Goal: Task Accomplishment & Management: Complete application form

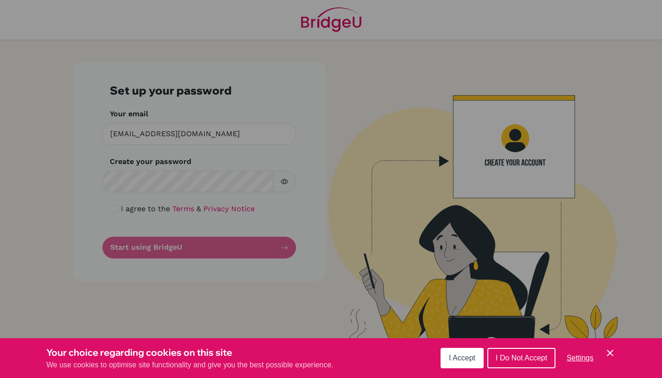
click at [510, 353] on button "I Do Not Accept" at bounding box center [521, 358] width 68 height 20
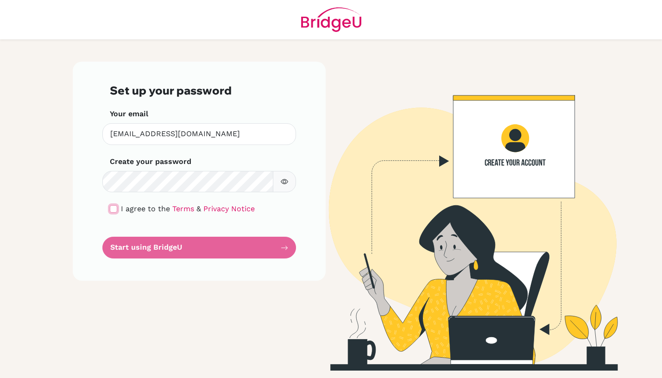
click at [114, 206] on input "checkbox" at bounding box center [113, 208] width 7 height 7
checkbox input "true"
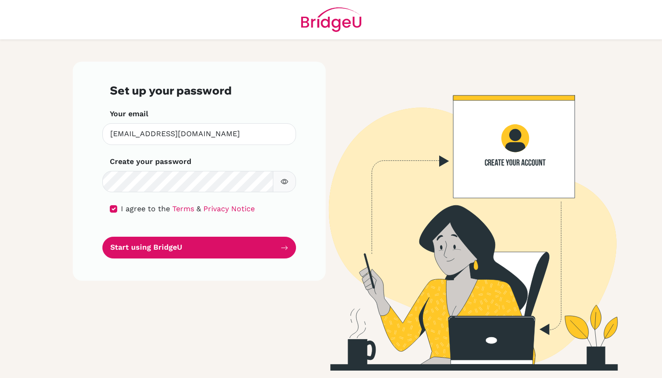
click at [279, 181] on button "button" at bounding box center [284, 182] width 23 height 22
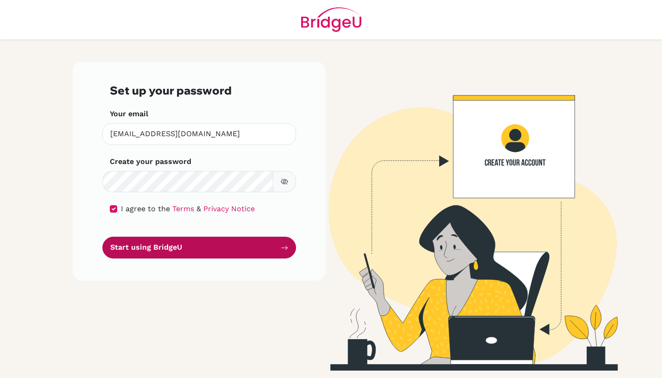
click at [229, 246] on button "Start using BridgeU" at bounding box center [199, 248] width 194 height 22
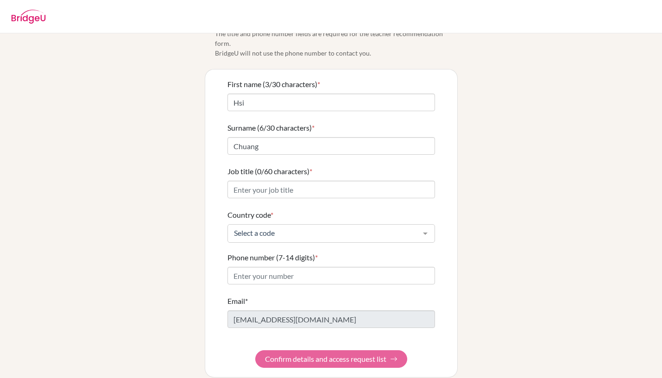
scroll to position [36, 0]
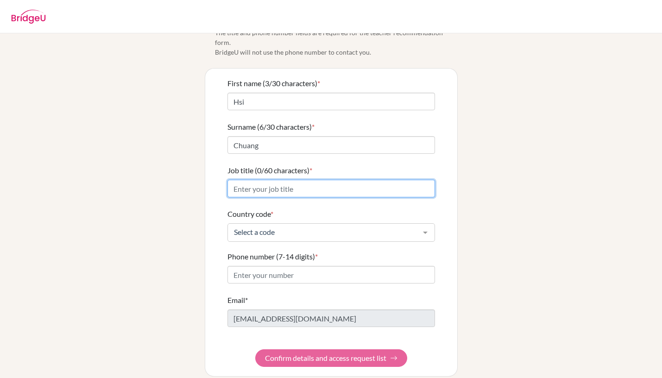
click at [281, 180] on input "Job title (0/60 characters) *" at bounding box center [331, 189] width 208 height 18
type input "T"
type input "IB Teacher and CAS Coordinator"
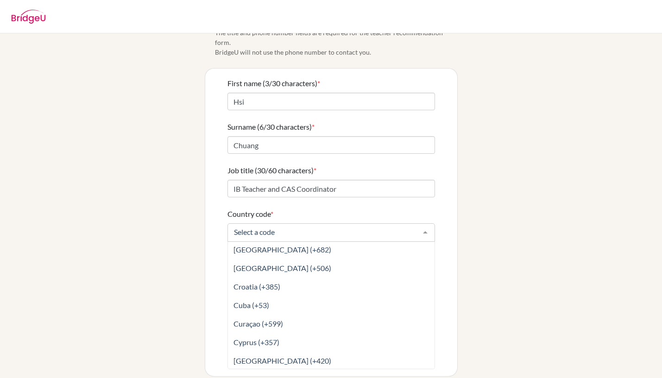
scroll to position [927, 0]
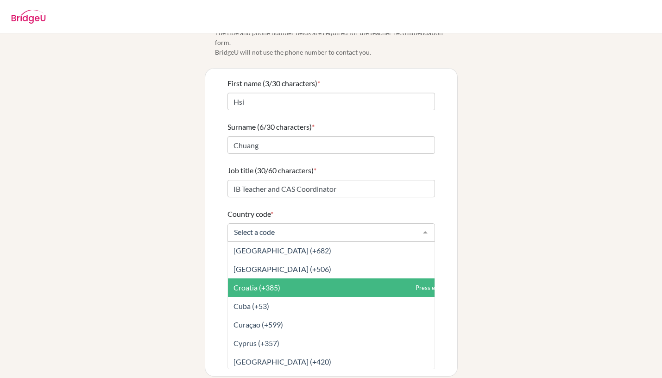
type input "t"
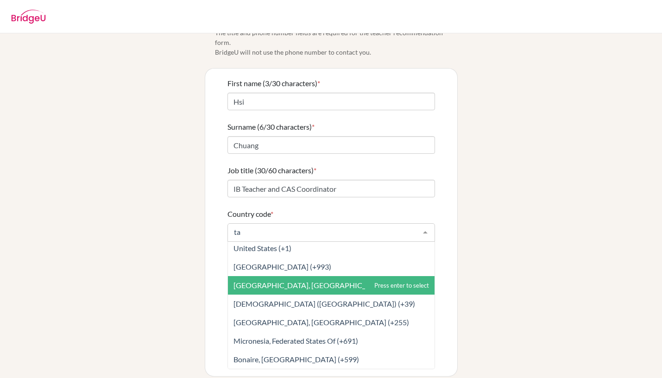
scroll to position [262, 0]
type input "tai"
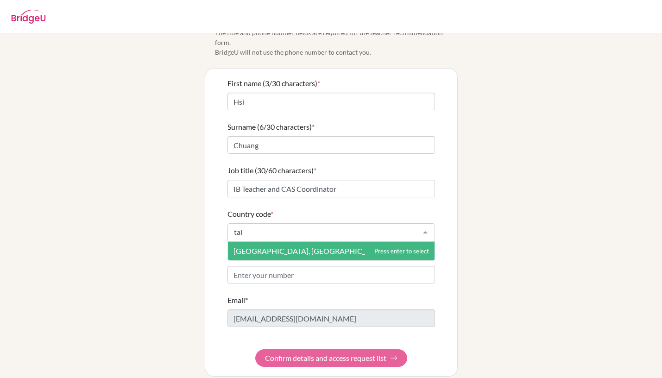
scroll to position [0, 0]
click at [297, 246] on span "Taiwan, Republic Of China (+886)" at bounding box center [321, 250] width 176 height 9
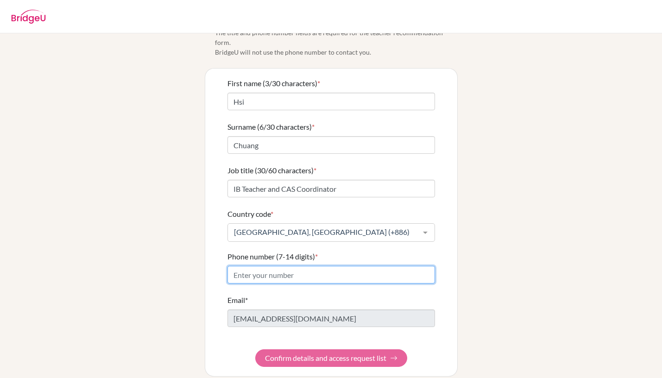
click at [289, 267] on input "Phone number (7-14 digits) *" at bounding box center [331, 275] width 208 height 18
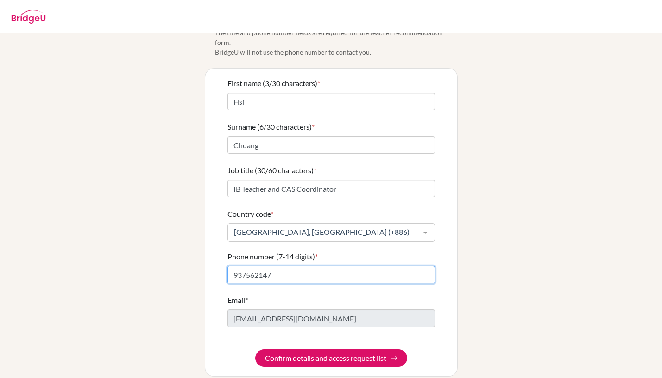
click at [234, 266] on input "937562147" at bounding box center [331, 275] width 208 height 18
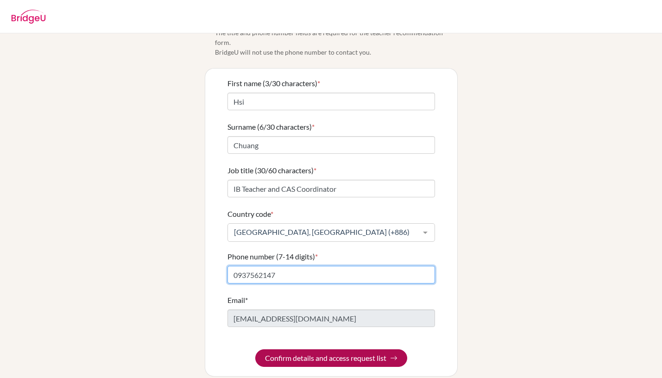
type input "0937562147"
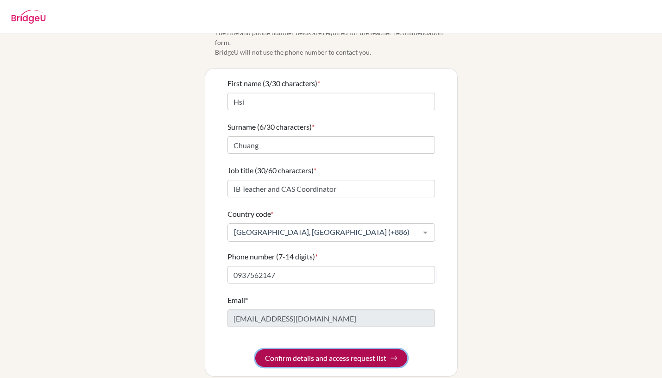
click at [311, 349] on button "Confirm details and access request list" at bounding box center [331, 358] width 152 height 18
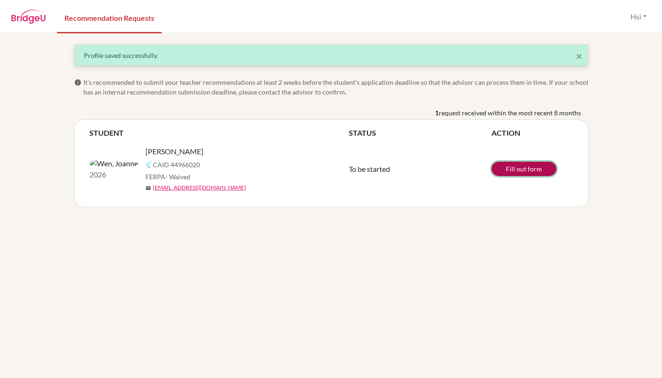
click at [526, 171] on link "Fill out form" at bounding box center [524, 169] width 65 height 14
click at [229, 231] on div "× Profile saved successfully. info It’s recommended to submit your teacher reco…" at bounding box center [331, 205] width 662 height 345
